Goal: Task Accomplishment & Management: Use online tool/utility

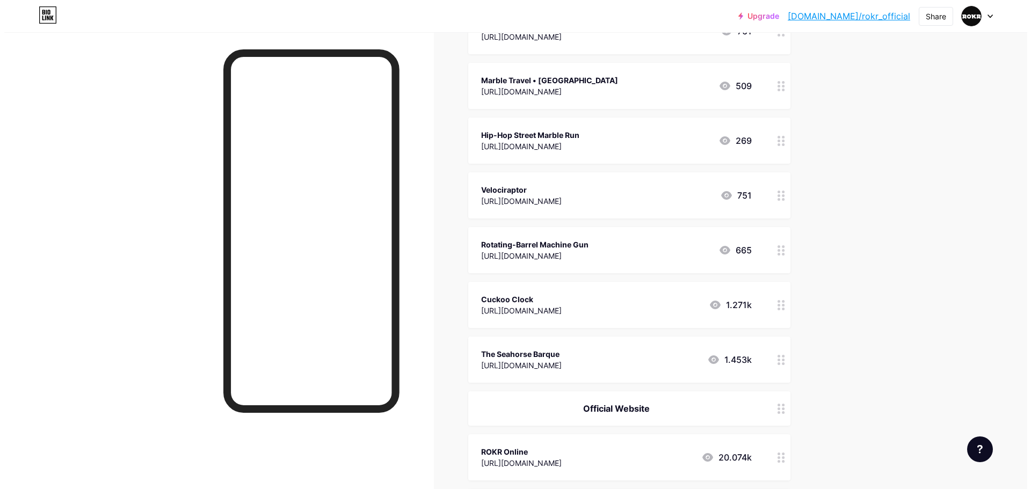
scroll to position [0, 0]
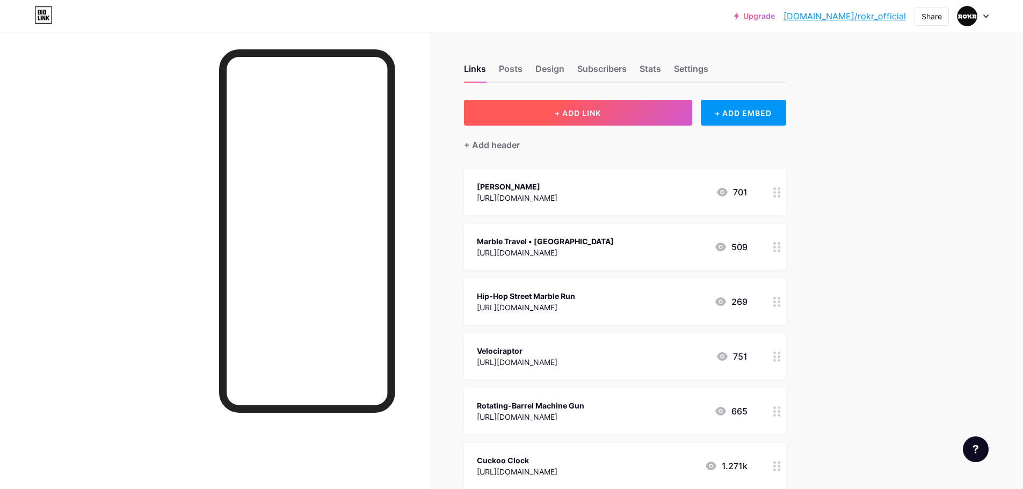
click at [604, 104] on button "+ ADD LINK" at bounding box center [578, 113] width 228 height 26
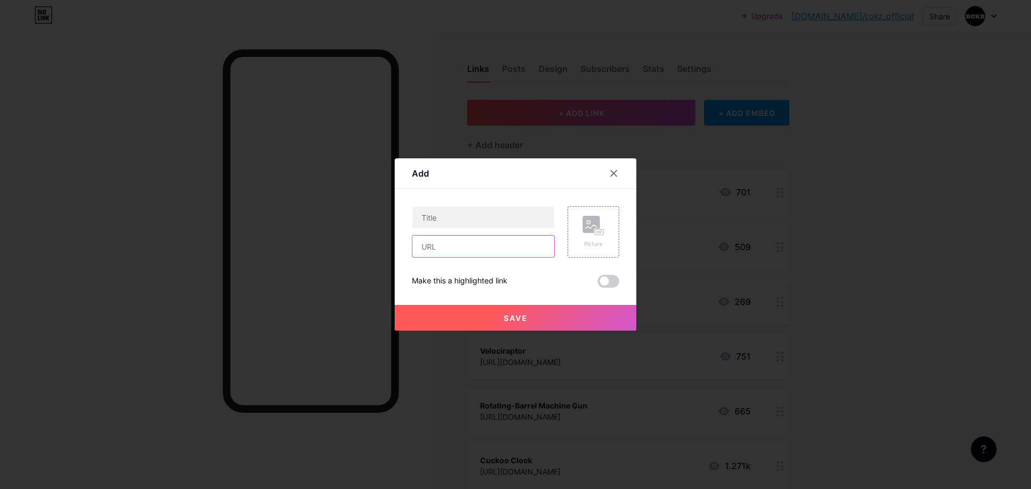
click at [473, 244] on input "text" at bounding box center [483, 246] width 142 height 21
paste input "https://www.rokronline.com/products/rokr-space-shuttle-mechanical-wooden-3d-puz…"
type input "https://www.rokronline.com/products/rokr-space-shuttle-mechanical-wooden-3d-puz…"
click at [481, 216] on input "text" at bounding box center [483, 217] width 142 height 21
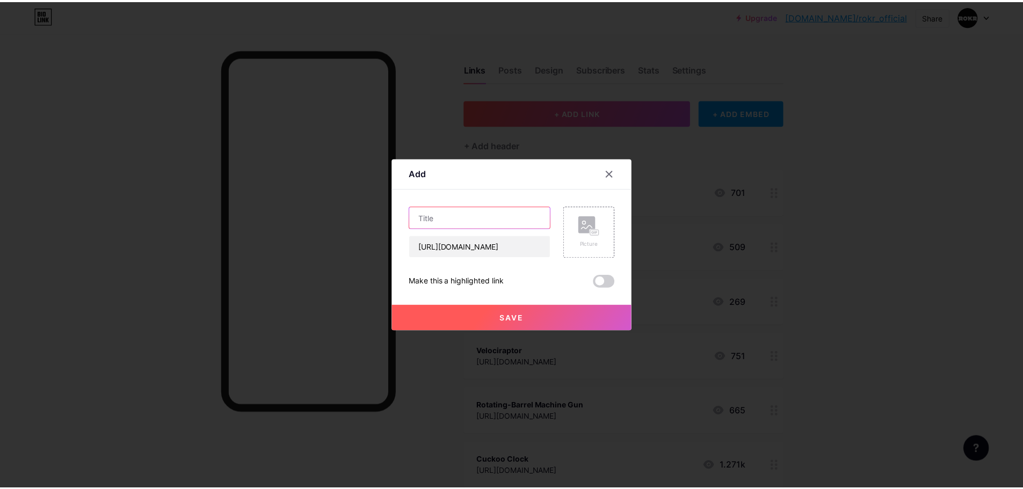
scroll to position [0, 0]
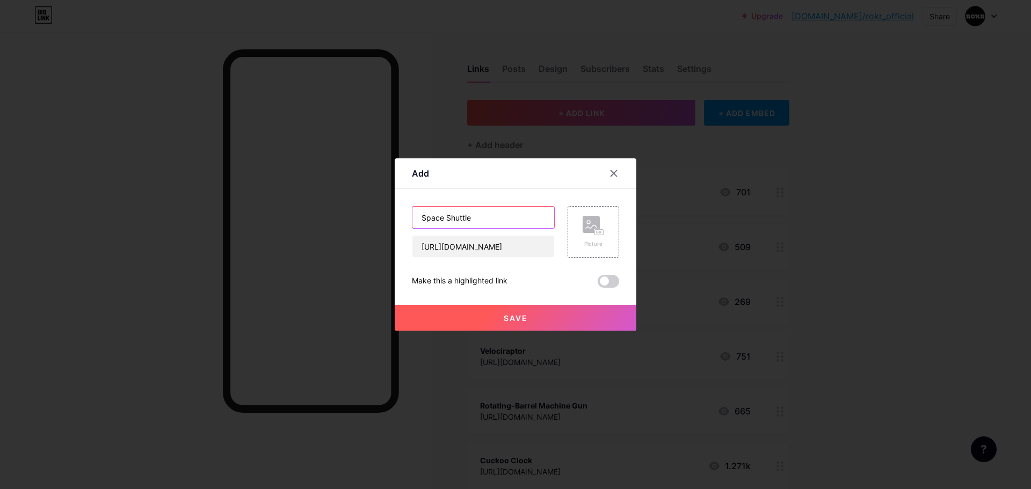
type input "Space Shuttle"
click at [511, 312] on button "Save" at bounding box center [516, 318] width 242 height 26
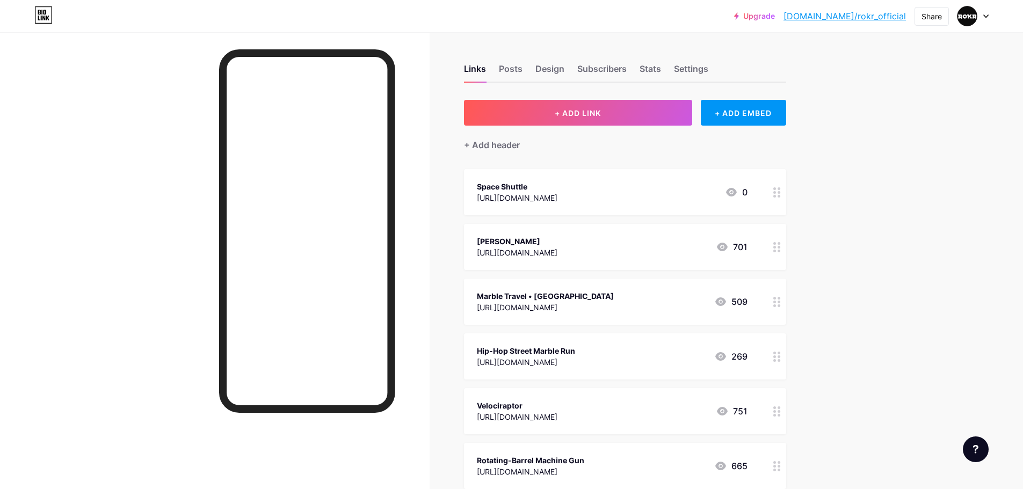
click at [776, 192] on circle at bounding box center [774, 192] width 3 height 3
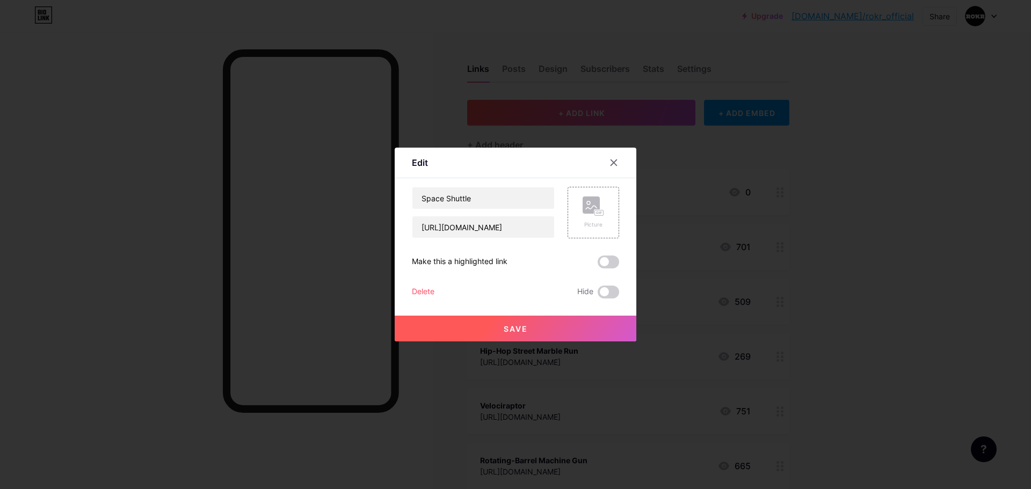
click at [601, 255] on div "Space Shuttle https://www.rokronline.com/products/rokr-space-shuttle-mechanical…" at bounding box center [515, 243] width 207 height 112
click at [607, 260] on span at bounding box center [608, 262] width 21 height 13
click at [598, 265] on input "checkbox" at bounding box center [598, 265] width 0 height 0
click at [601, 322] on button "Save" at bounding box center [516, 329] width 242 height 26
